Goal: Entertainment & Leisure: Consume media (video, audio)

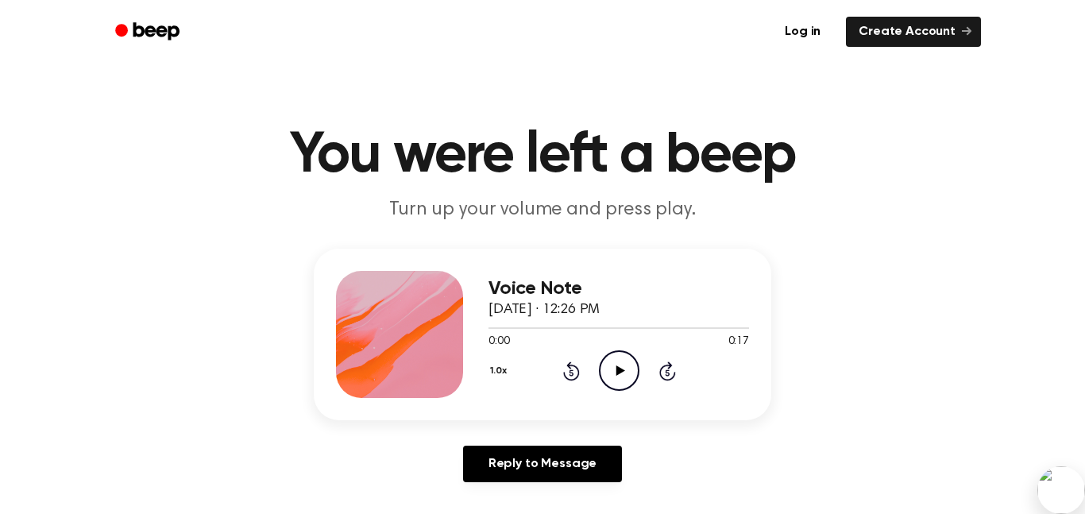
click at [626, 361] on icon "Play Audio" at bounding box center [619, 370] width 41 height 41
click at [620, 376] on icon "Play Audio" at bounding box center [619, 370] width 41 height 41
click at [613, 356] on icon "Play Audio" at bounding box center [619, 370] width 41 height 41
